Goal: Task Accomplishment & Management: Complete application form

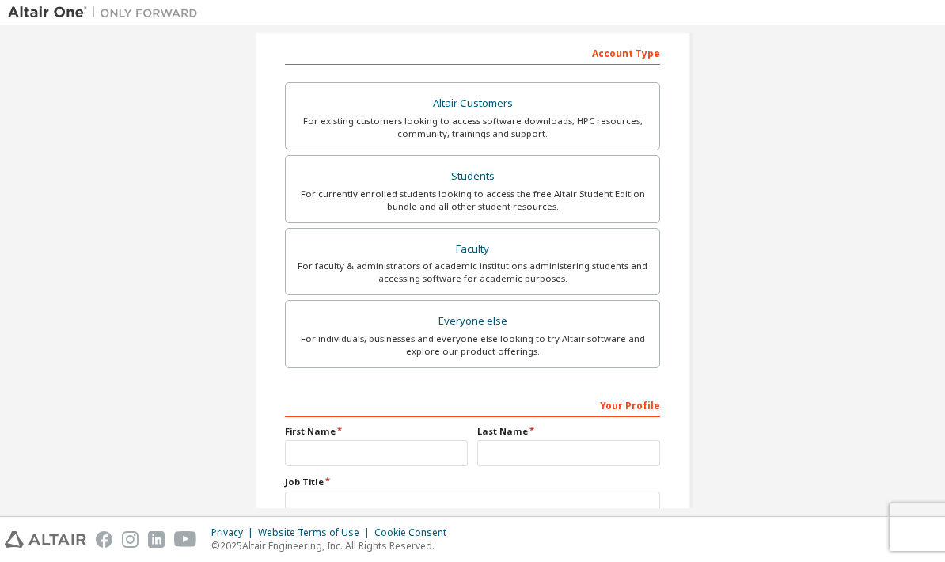
scroll to position [256, 0]
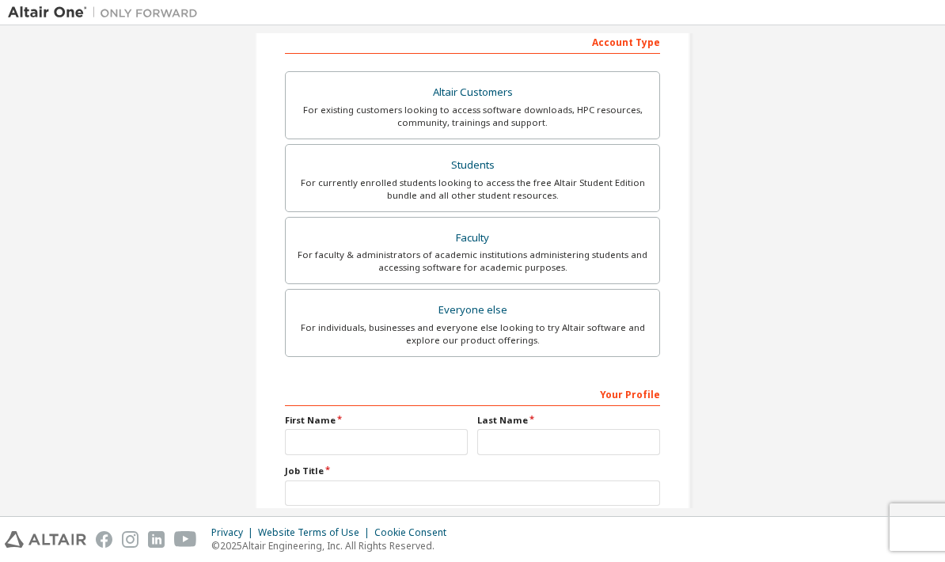
click at [506, 180] on div "For currently enrolled students looking to access the free Altair Student Editi…" at bounding box center [472, 188] width 354 height 25
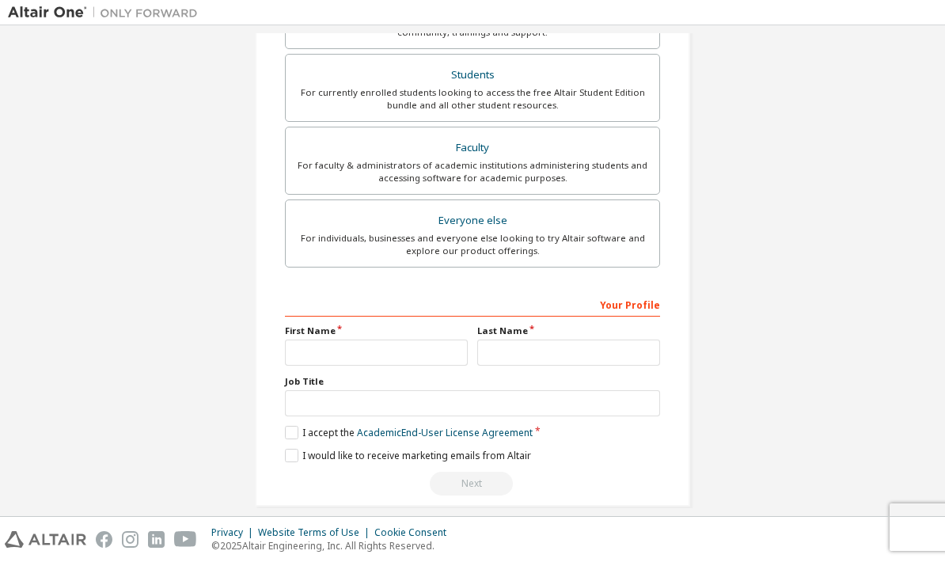
scroll to position [389, 0]
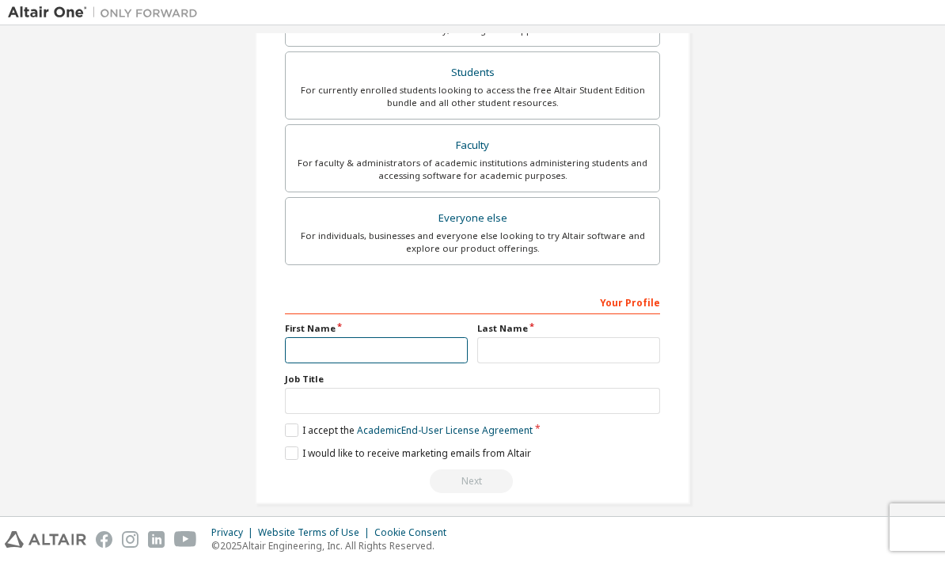
click at [440, 337] on input "text" at bounding box center [376, 350] width 183 height 26
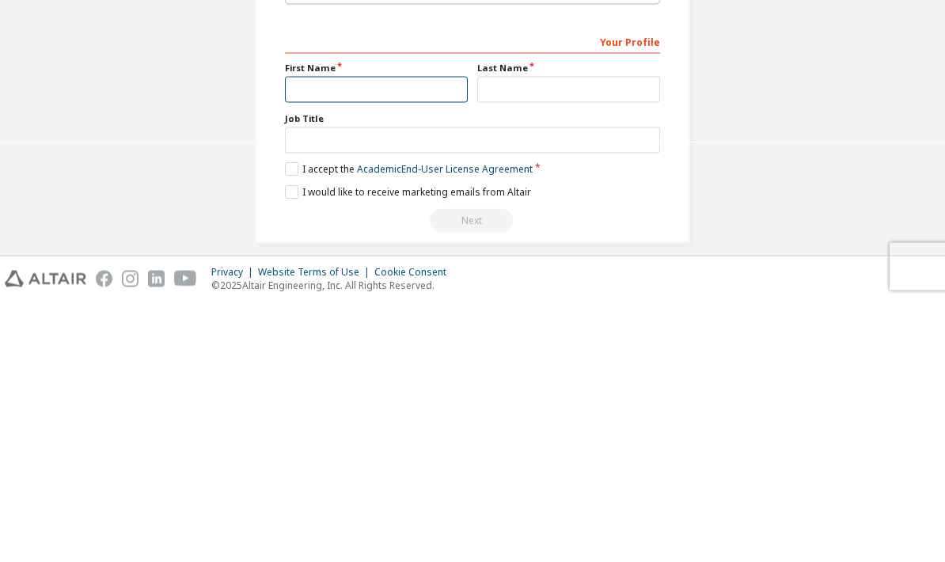
type input "*"
type input "*******"
click at [626, 337] on input "text" at bounding box center [568, 350] width 183 height 26
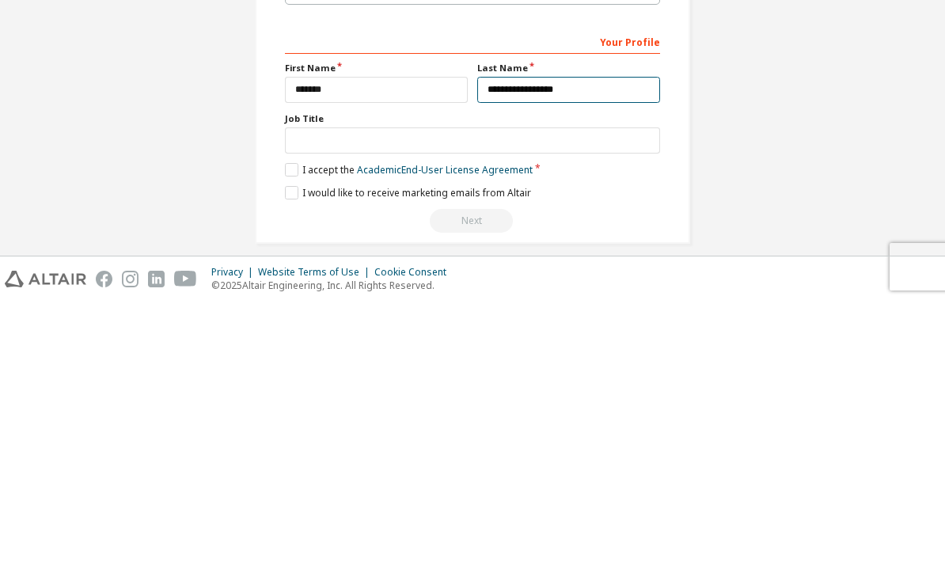
type input "**********"
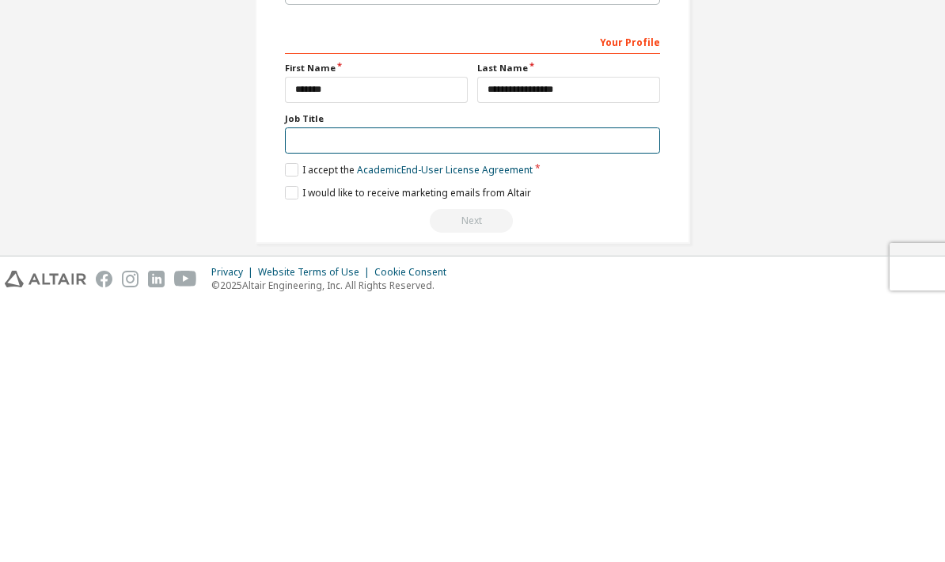
click at [600, 388] on input "text" at bounding box center [472, 401] width 375 height 26
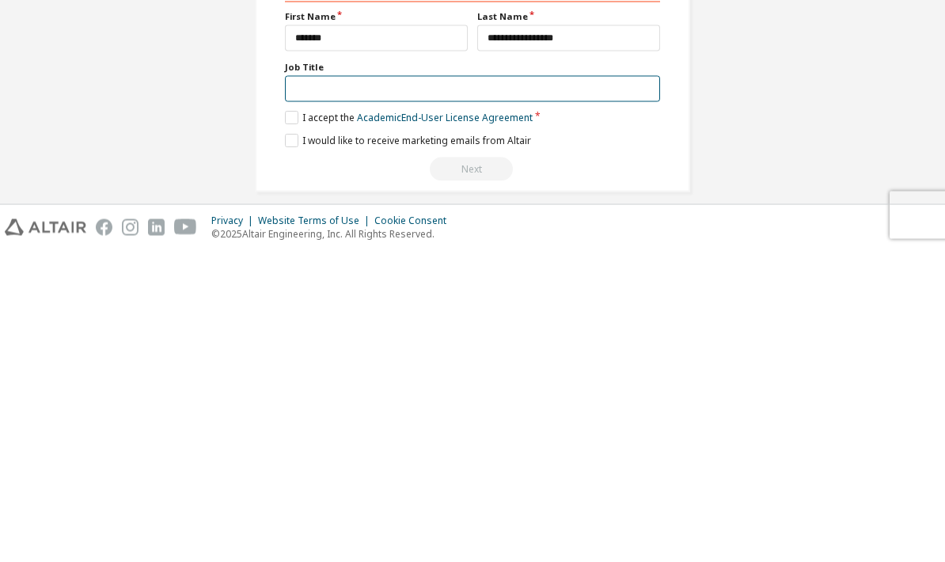
type input "*"
type input "*******"
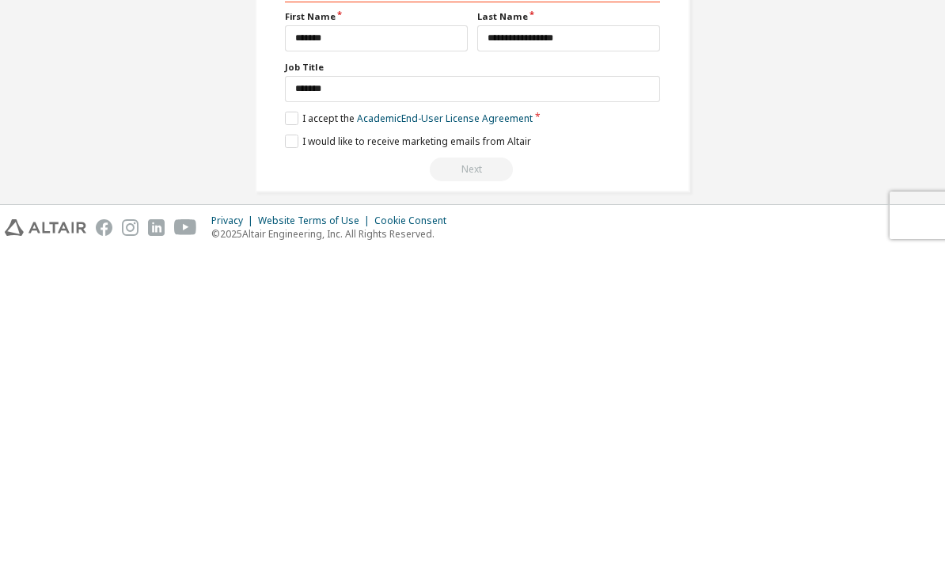
click at [318, 423] on label "I accept the Academic End-User License Agreement" at bounding box center [409, 429] width 248 height 13
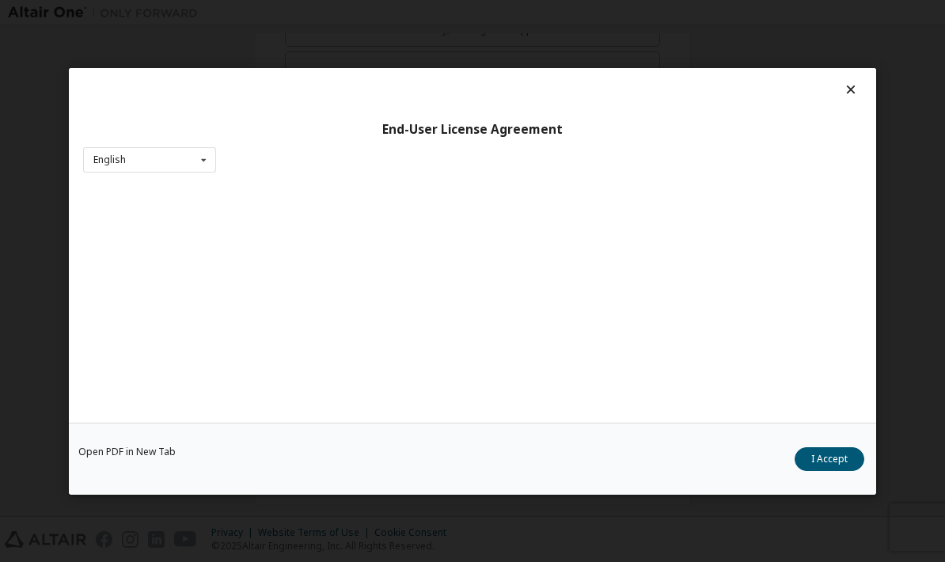
click at [811, 467] on button "I Accept" at bounding box center [829, 459] width 70 height 24
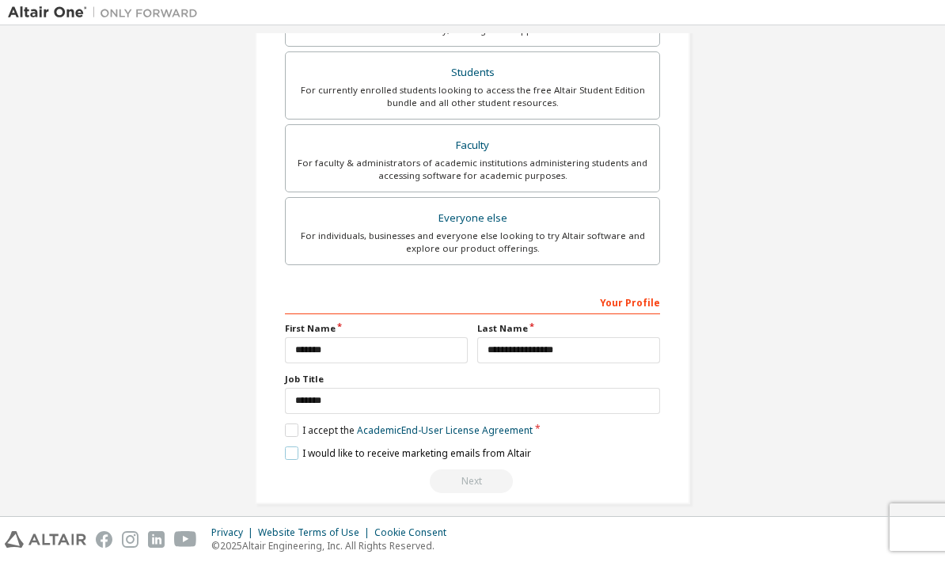
click at [303, 452] on label "I would like to receive marketing emails from Altair" at bounding box center [408, 452] width 246 height 13
click at [491, 484] on div "Next" at bounding box center [472, 481] width 375 height 24
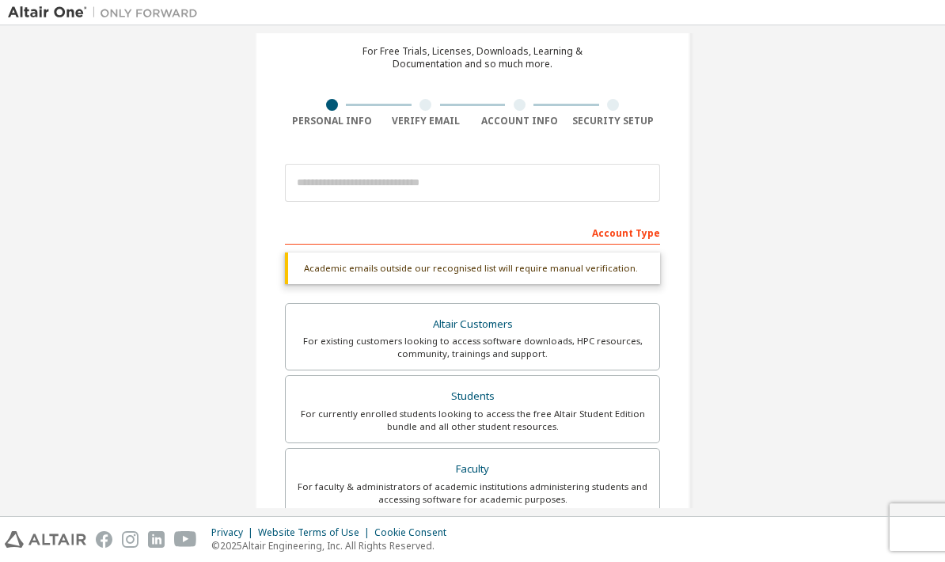
scroll to position [66, 0]
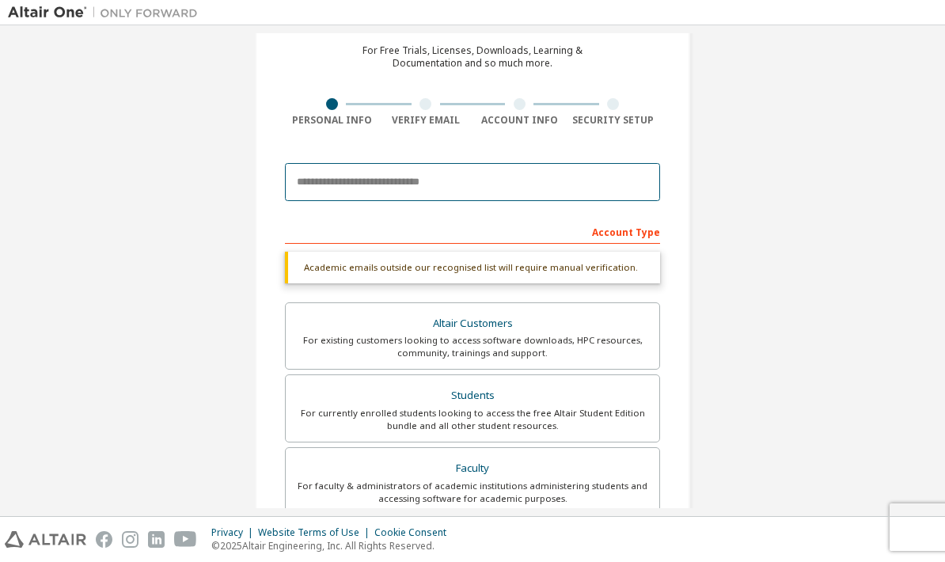
click at [586, 174] on input "email" at bounding box center [472, 182] width 375 height 38
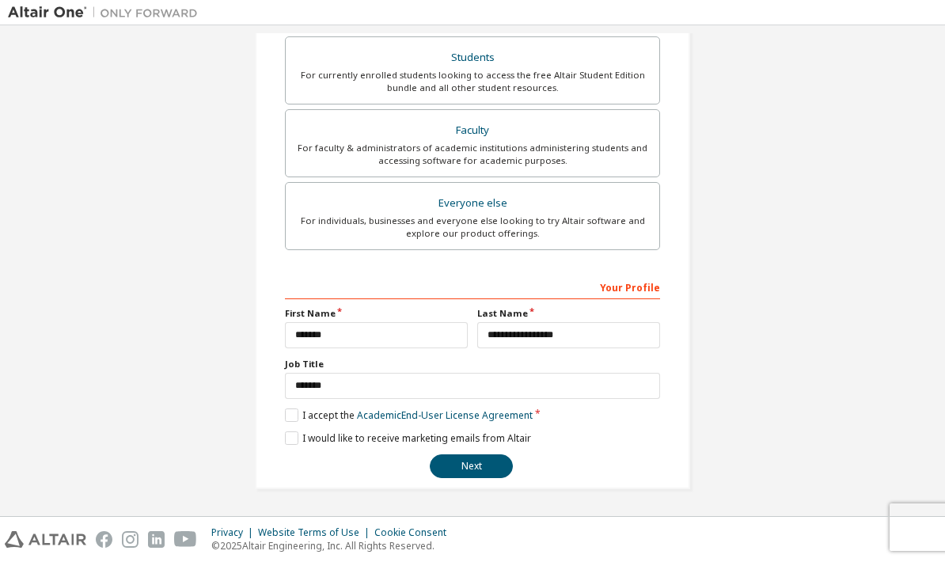
scroll to position [404, 0]
type input "**********"
click at [488, 468] on button "Next" at bounding box center [471, 467] width 83 height 24
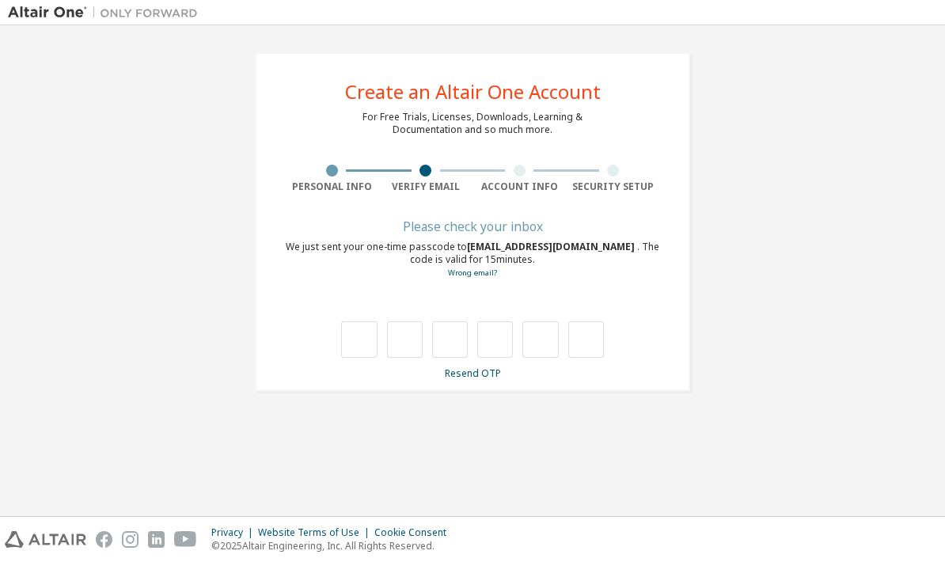
scroll to position [0, 0]
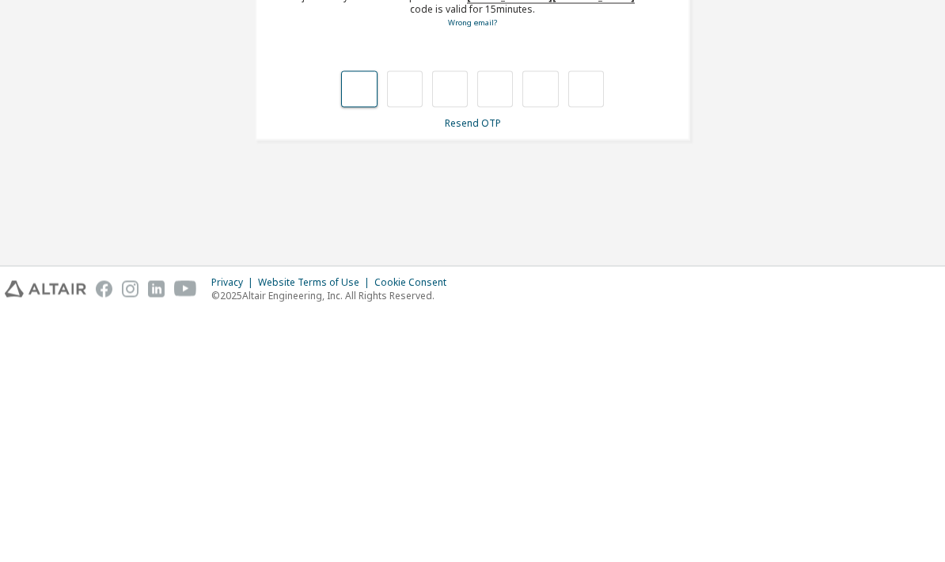
type input "*"
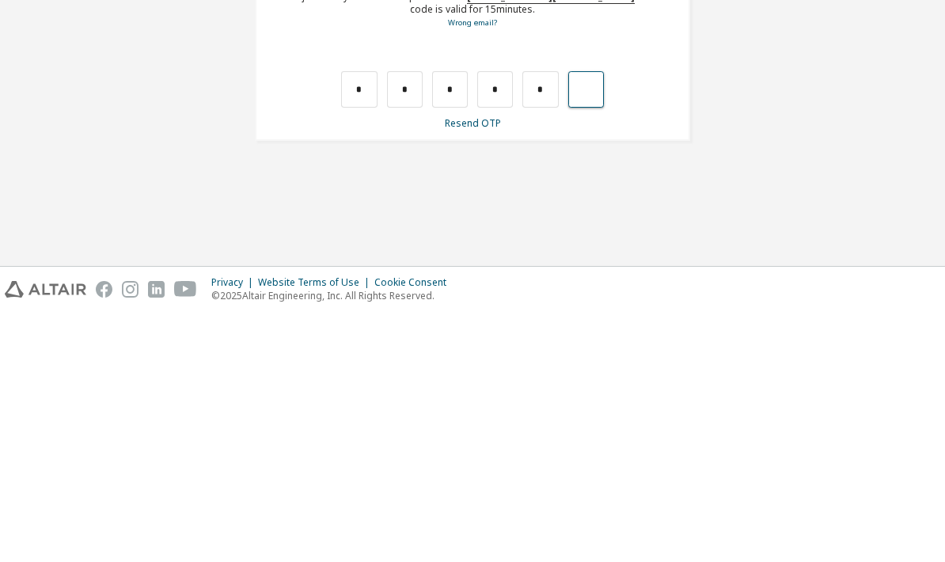
type input "*"
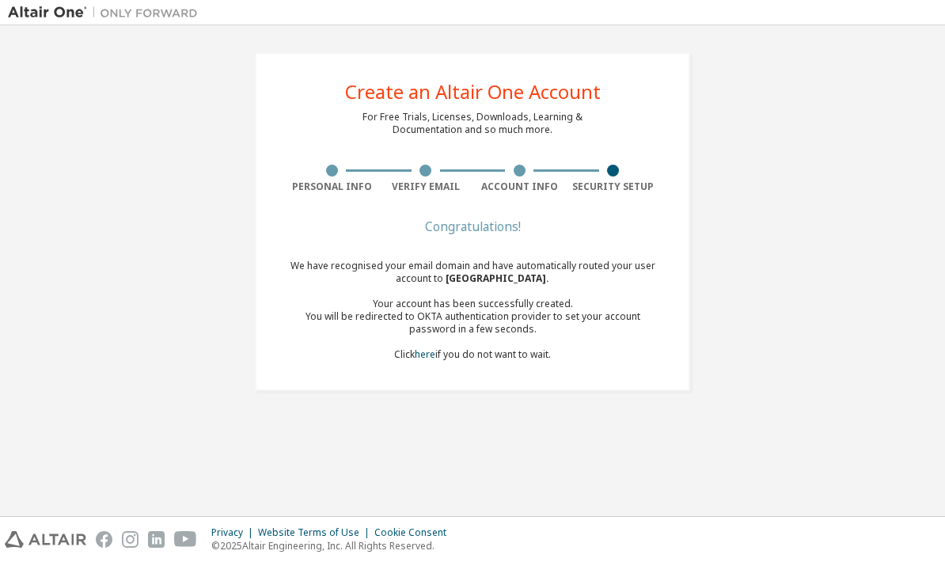
click at [881, 356] on div "Create an Altair One Account For Free Trials, Licenses, Downloads, Learning & D…" at bounding box center [472, 221] width 929 height 377
click at [515, 355] on div "We have recognised your email domain and have automatically routed your user ac…" at bounding box center [472, 310] width 375 height 101
